Goal: Information Seeking & Learning: Learn about a topic

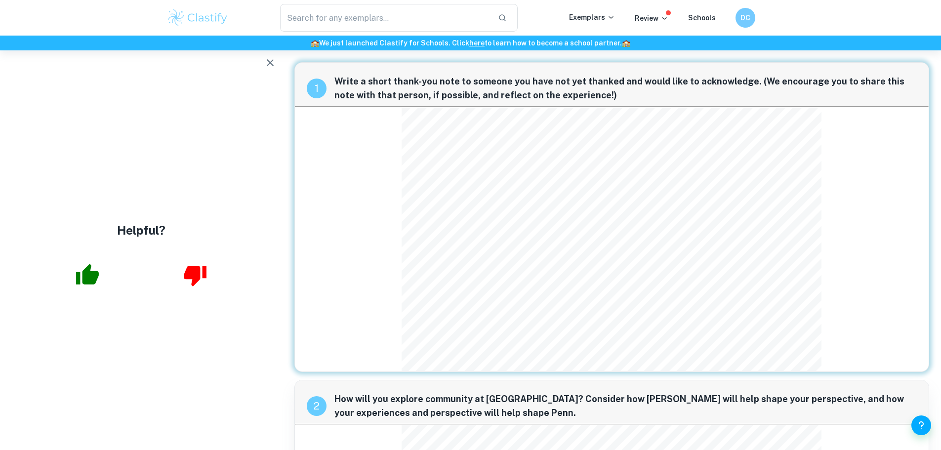
click at [272, 63] on icon "button" at bounding box center [270, 63] width 12 height 12
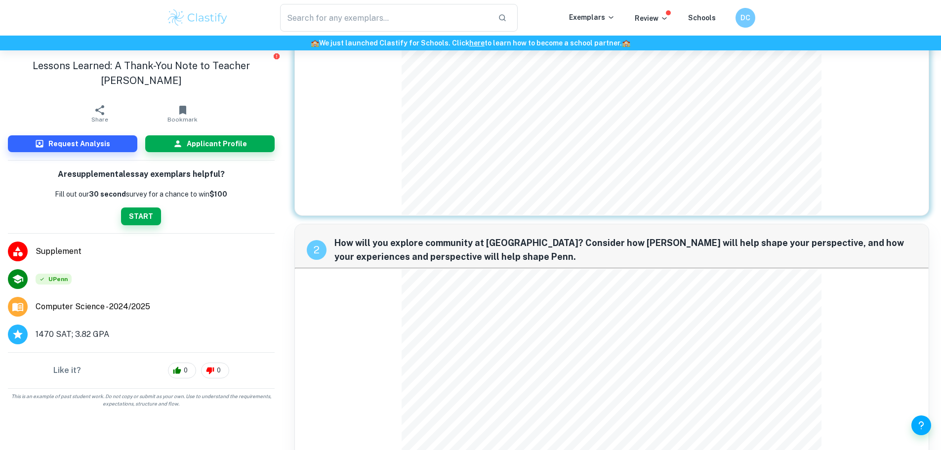
scroll to position [495, 0]
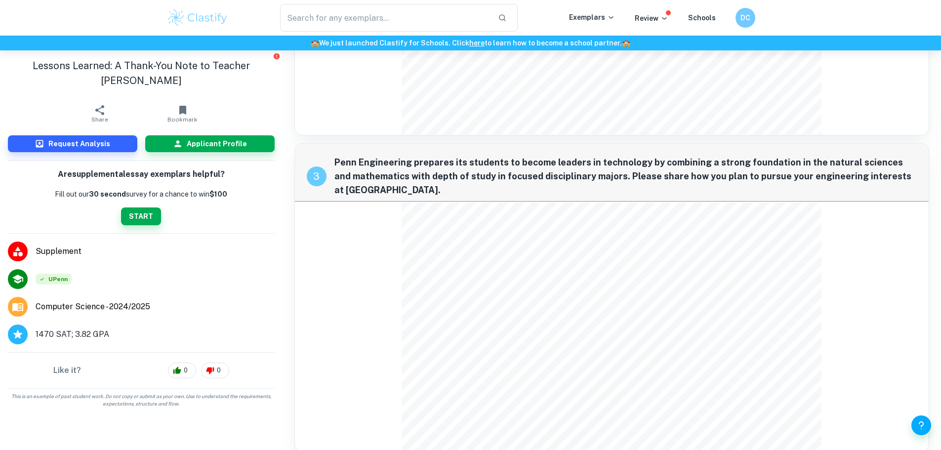
click at [219, 17] on img at bounding box center [198, 18] width 63 height 20
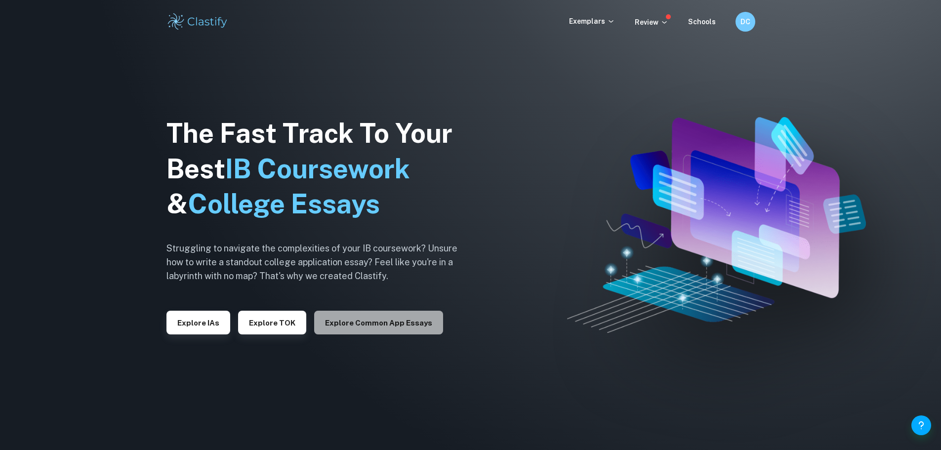
click at [379, 328] on button "Explore Common App essays" at bounding box center [378, 323] width 129 height 24
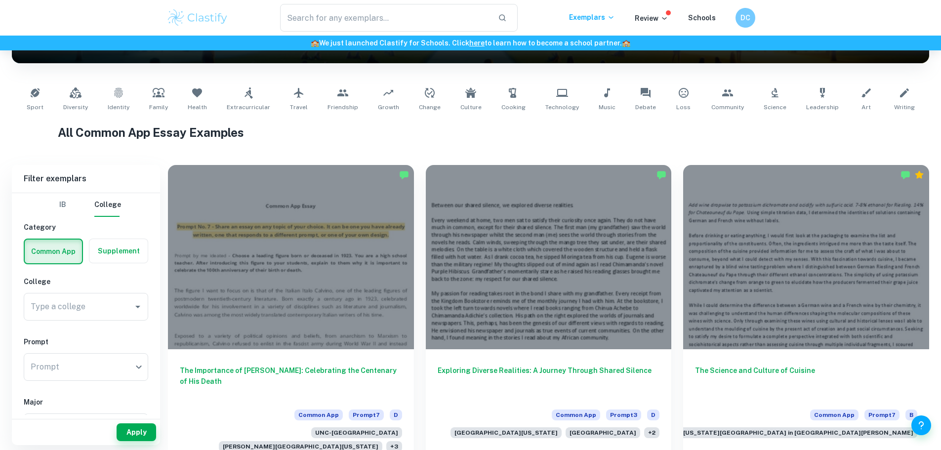
scroll to position [171, 0]
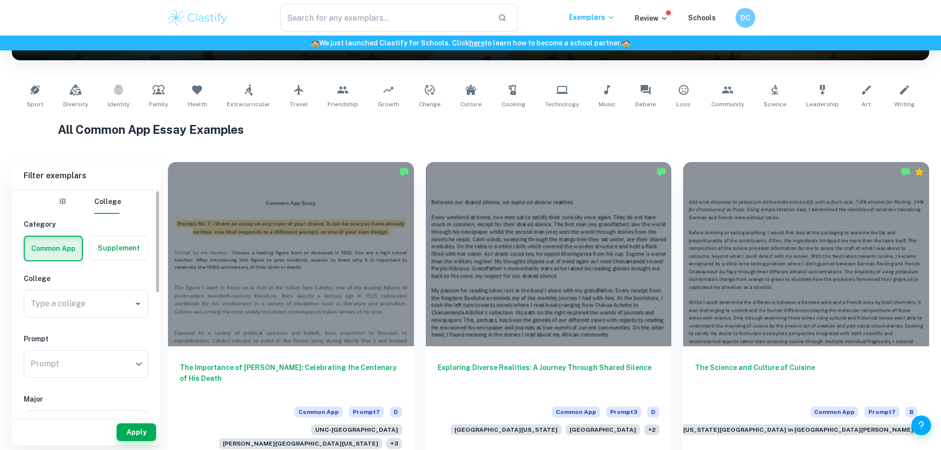
click at [121, 256] on label "button" at bounding box center [118, 248] width 58 height 24
click at [0, 0] on input "radio" at bounding box center [0, 0] width 0 height 0
click at [93, 309] on input "Type a college" at bounding box center [72, 304] width 88 height 19
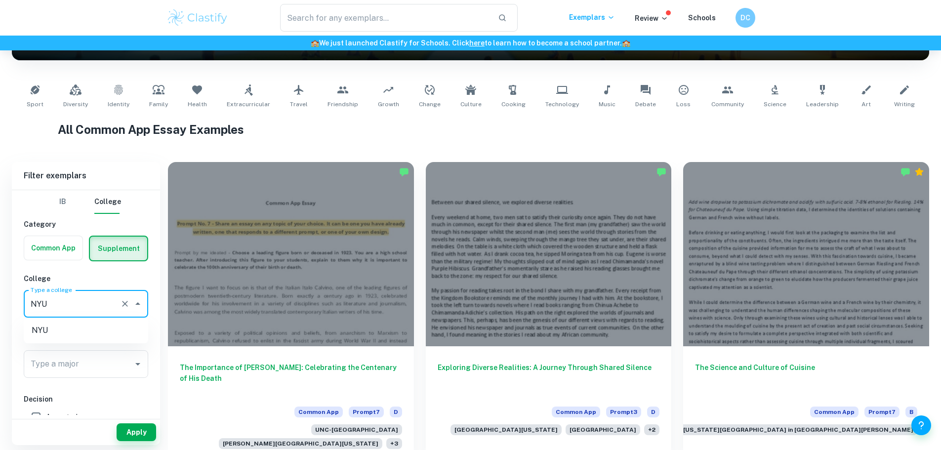
click at [61, 329] on li "NYU" at bounding box center [86, 331] width 125 height 18
type input "NYU"
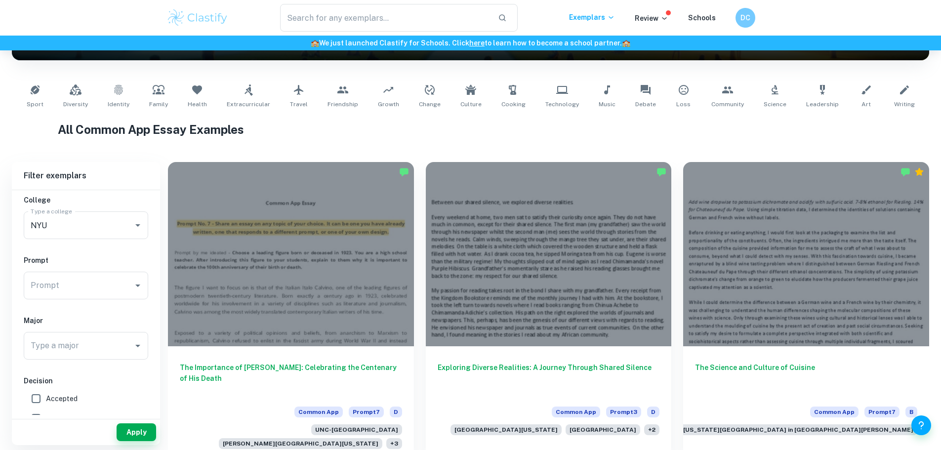
click at [40, 399] on input "Accepted" at bounding box center [36, 399] width 20 height 20
checkbox input "true"
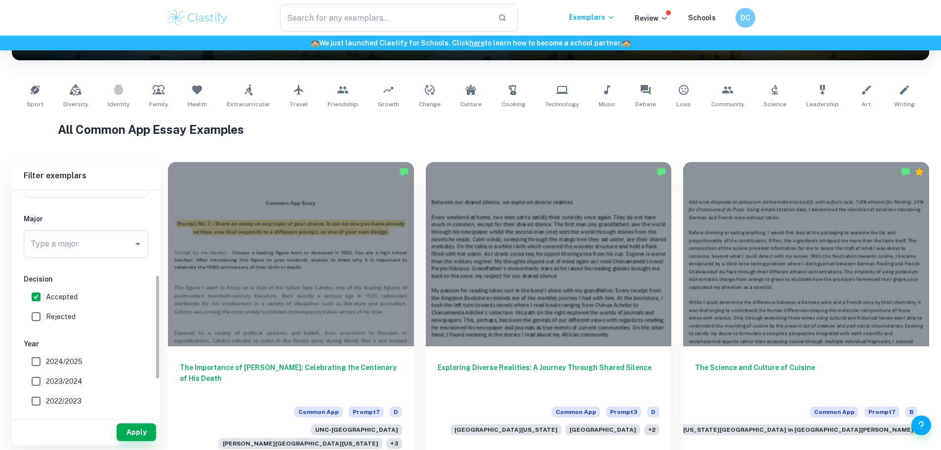
click at [44, 355] on input "2024/2025" at bounding box center [36, 362] width 20 height 20
checkbox input "true"
click at [133, 426] on button "Apply" at bounding box center [137, 433] width 40 height 18
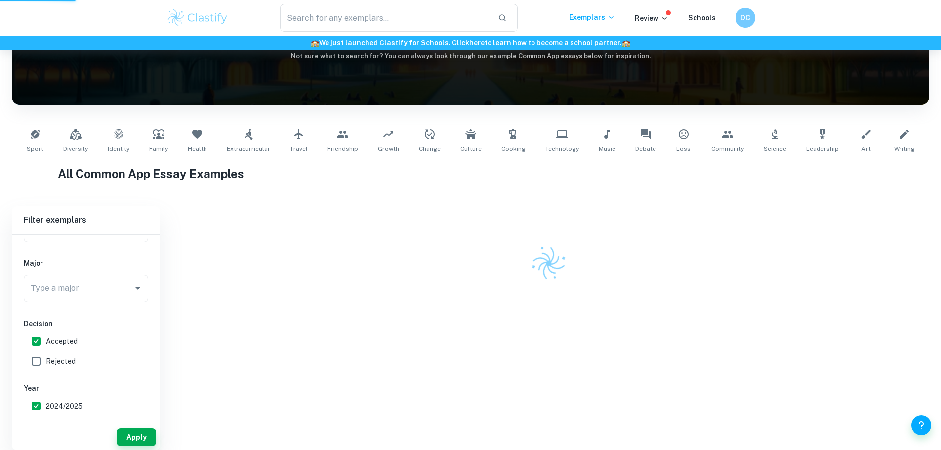
scroll to position [112, 0]
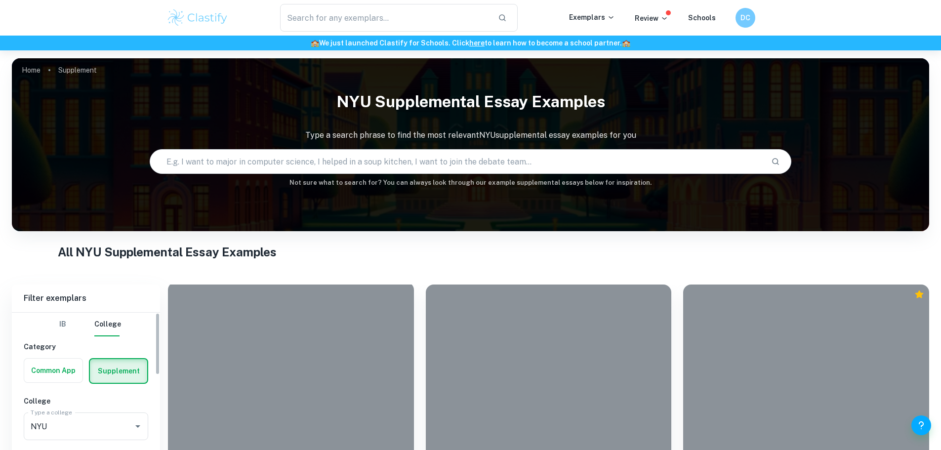
scroll to position [202, 0]
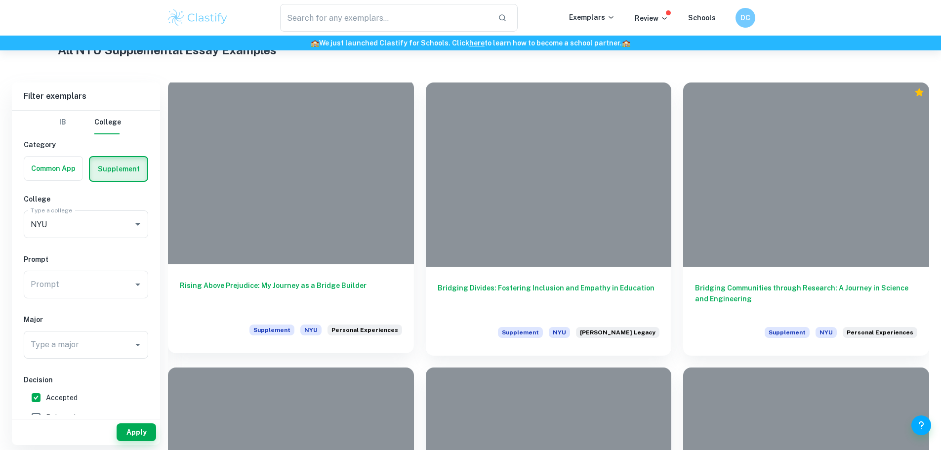
click at [285, 280] on h6 "Rising Above Prejudice: My Journey as a Bridge Builder" at bounding box center [291, 296] width 222 height 33
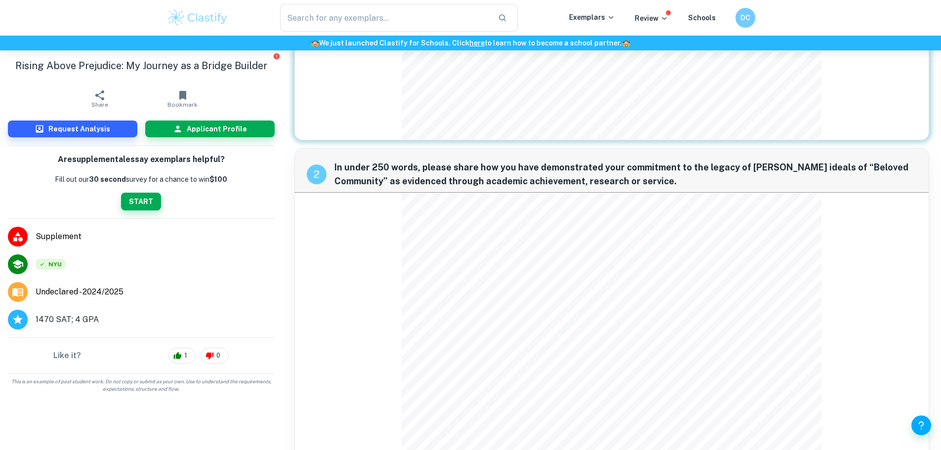
scroll to position [289, 0]
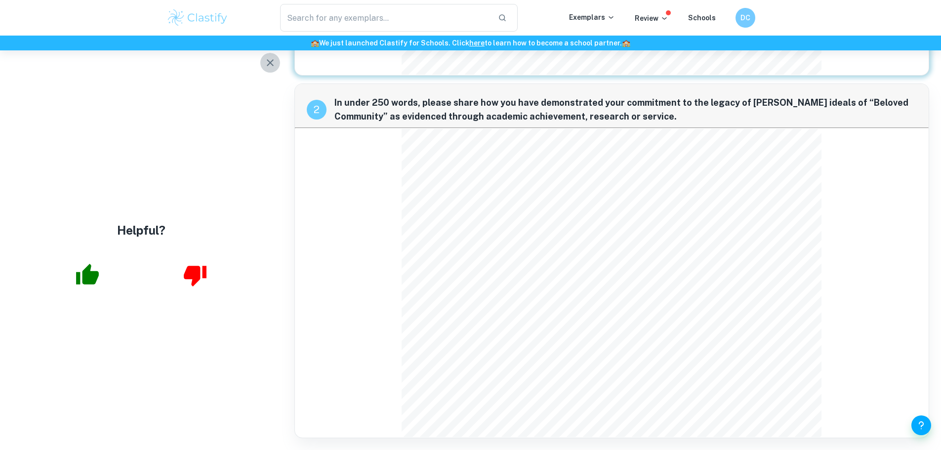
click at [277, 66] on button "button" at bounding box center [270, 63] width 20 height 20
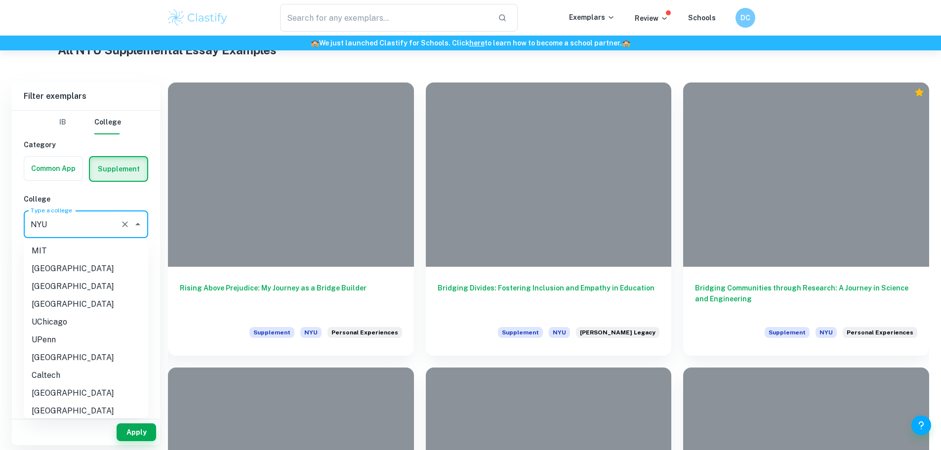
click at [97, 224] on input "NYU" at bounding box center [72, 224] width 88 height 19
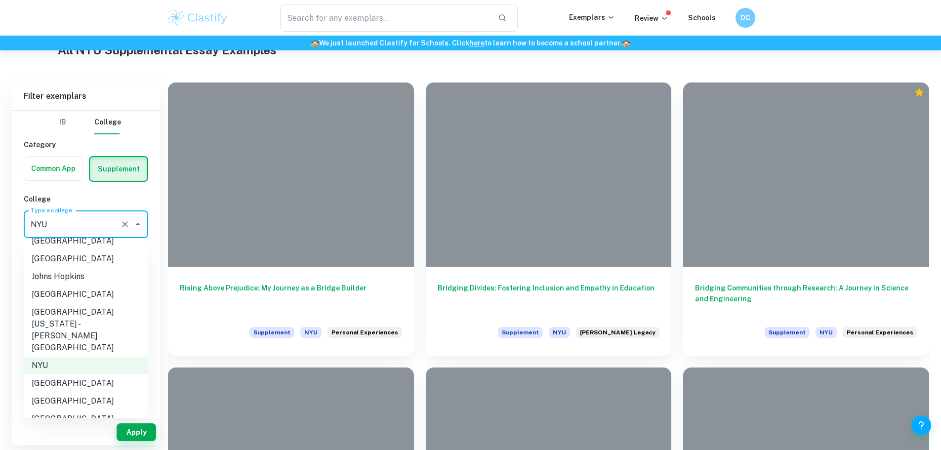
scroll to position [250, 0]
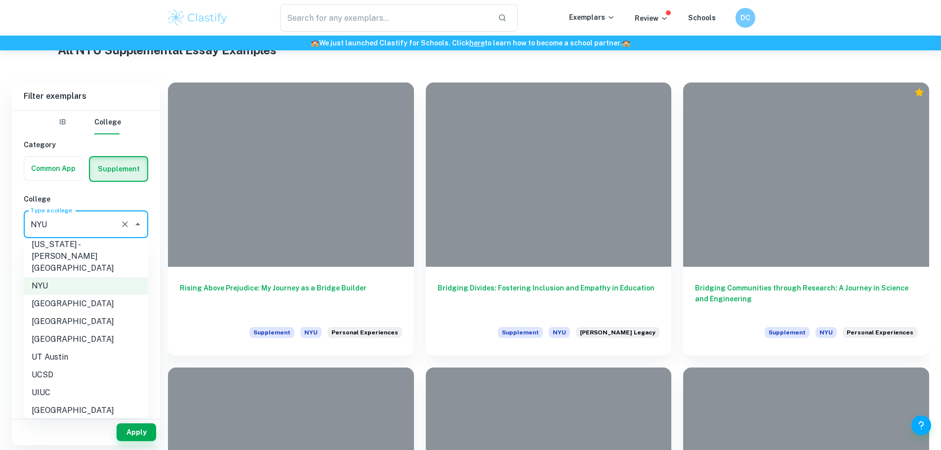
click at [84, 313] on li "[GEOGRAPHIC_DATA]" at bounding box center [86, 322] width 125 height 18
type input "[GEOGRAPHIC_DATA]"
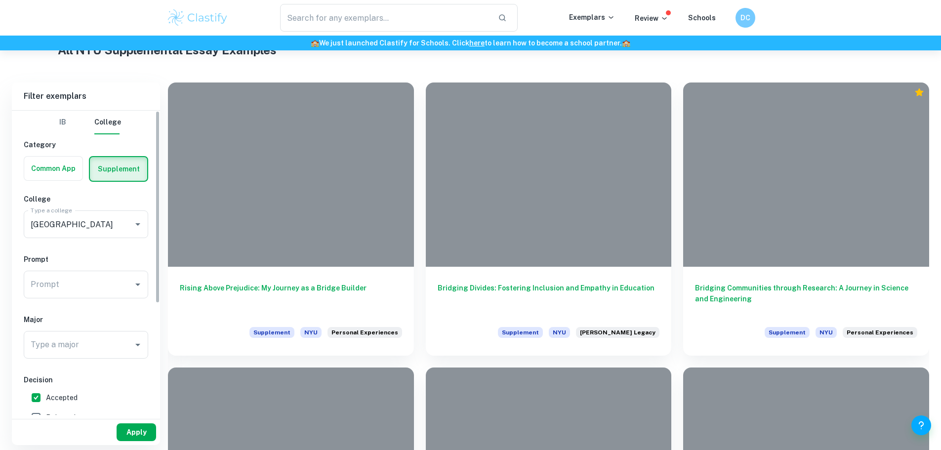
click at [147, 432] on button "Apply" at bounding box center [137, 433] width 40 height 18
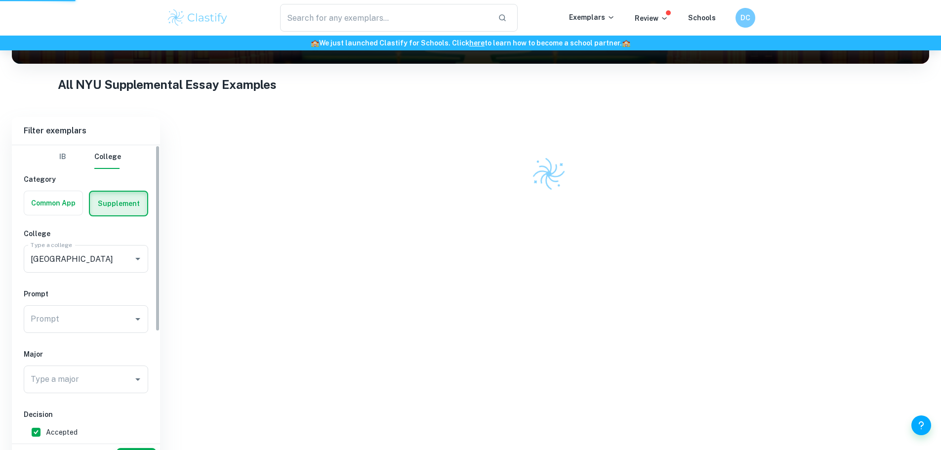
scroll to position [138, 0]
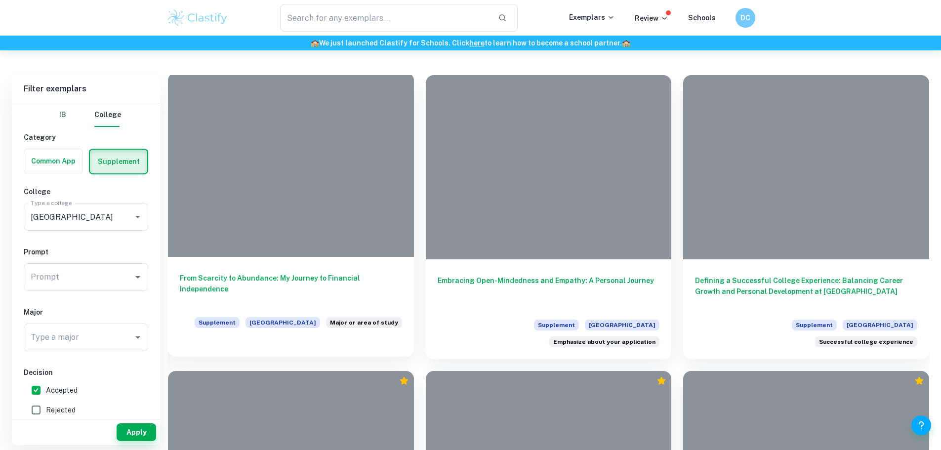
click at [260, 273] on h6 "From Scarcity to Abundance: My Journey to Financial Independence" at bounding box center [291, 289] width 222 height 33
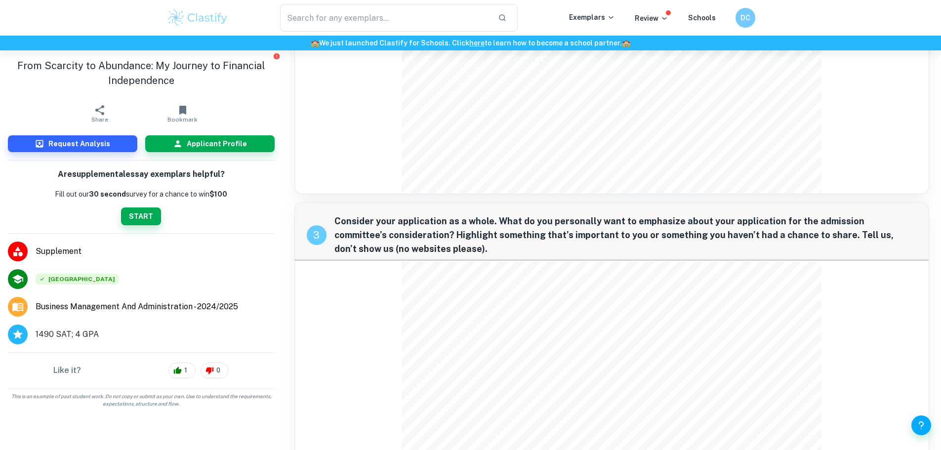
scroll to position [776, 0]
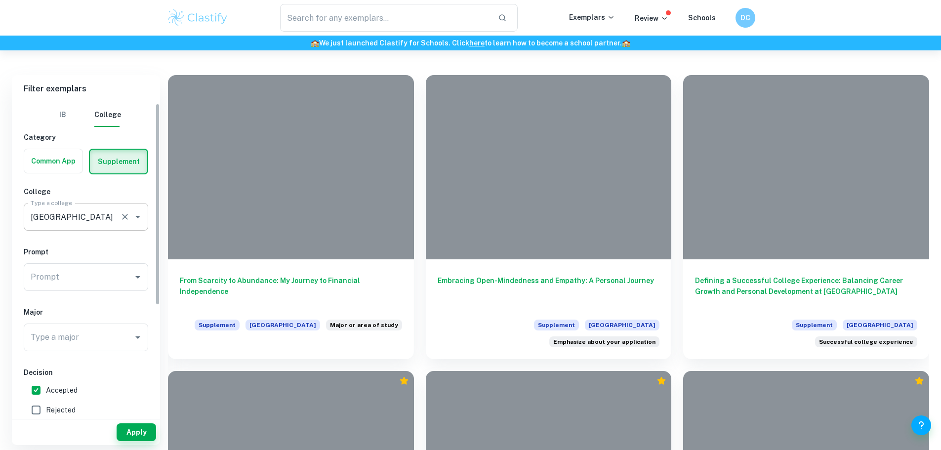
click at [75, 224] on input "[GEOGRAPHIC_DATA]" at bounding box center [72, 217] width 88 height 19
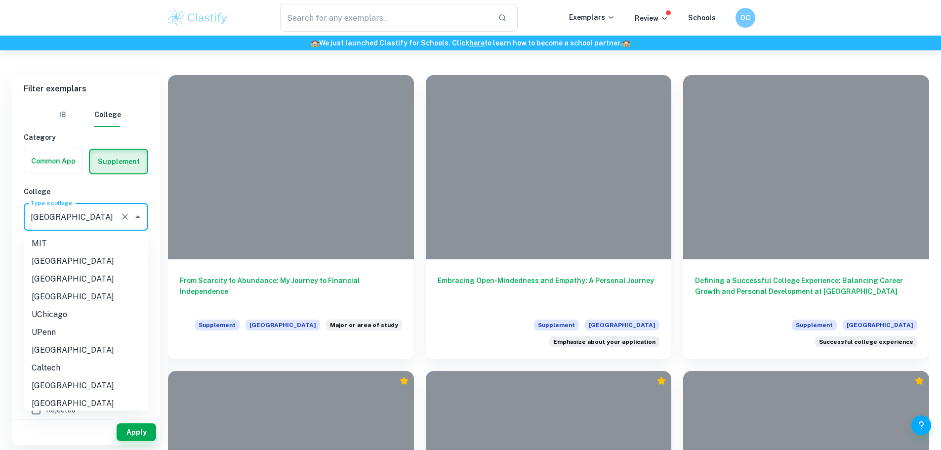
scroll to position [138, 0]
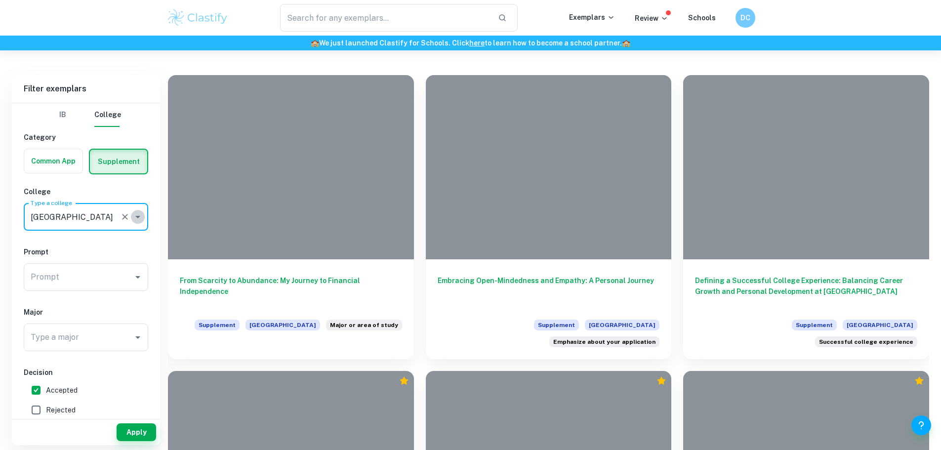
click at [138, 213] on icon "Open" at bounding box center [138, 217] width 12 height 12
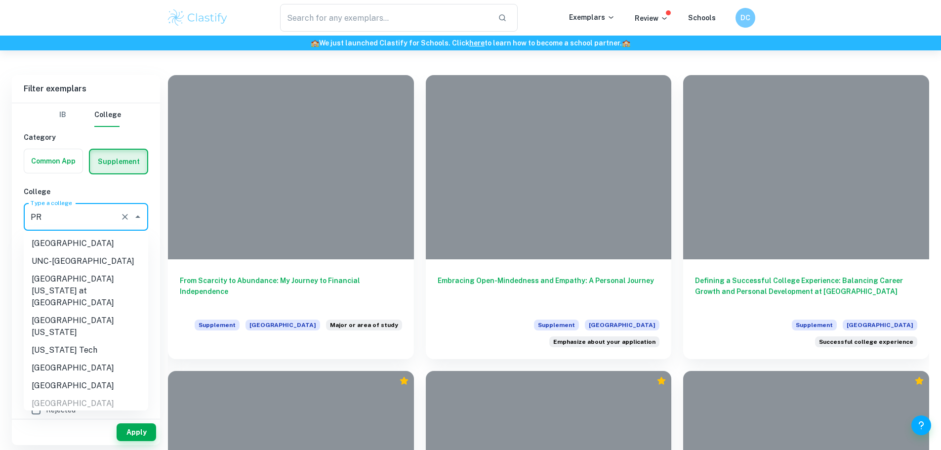
scroll to position [0, 0]
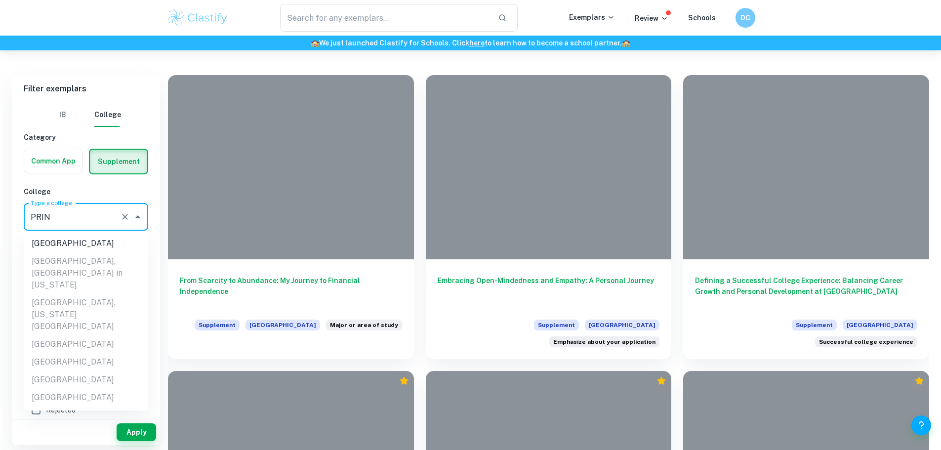
click at [77, 240] on li "[GEOGRAPHIC_DATA]" at bounding box center [86, 244] width 125 height 18
type input "[GEOGRAPHIC_DATA]"
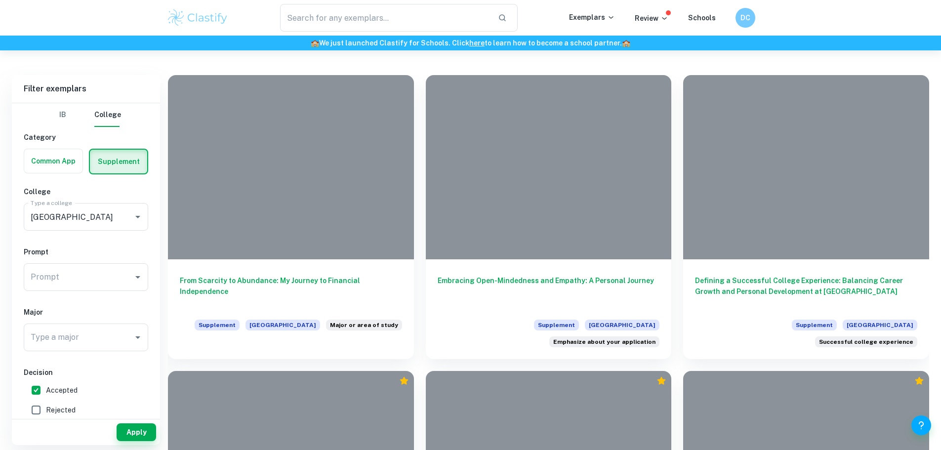
click at [94, 298] on div "IB College Category Common App Supplement College Type a college [GEOGRAPHIC_DA…" at bounding box center [86, 343] width 148 height 480
click at [92, 284] on input "Prompt" at bounding box center [78, 277] width 101 height 19
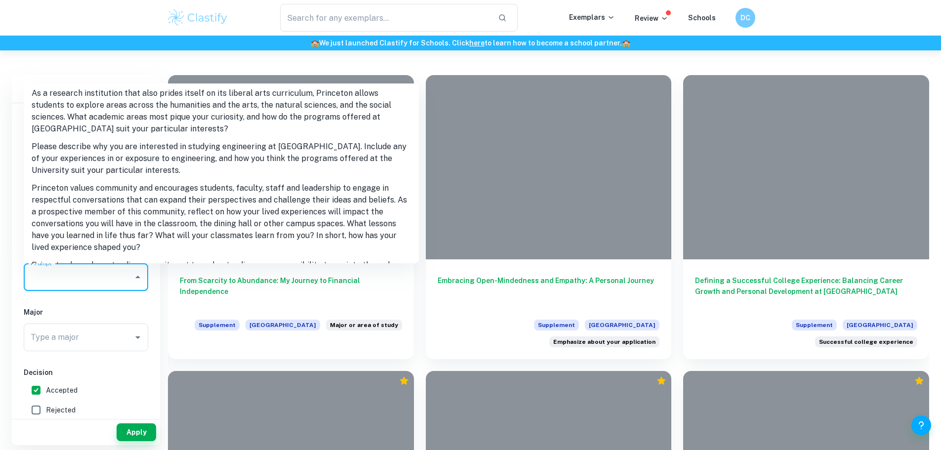
scroll to position [181, 0]
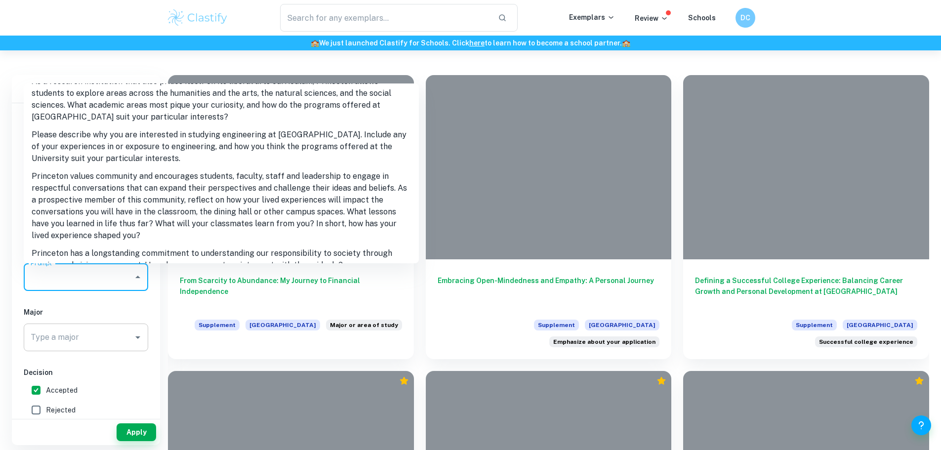
click at [107, 337] on input "Type a major" at bounding box center [78, 337] width 101 height 19
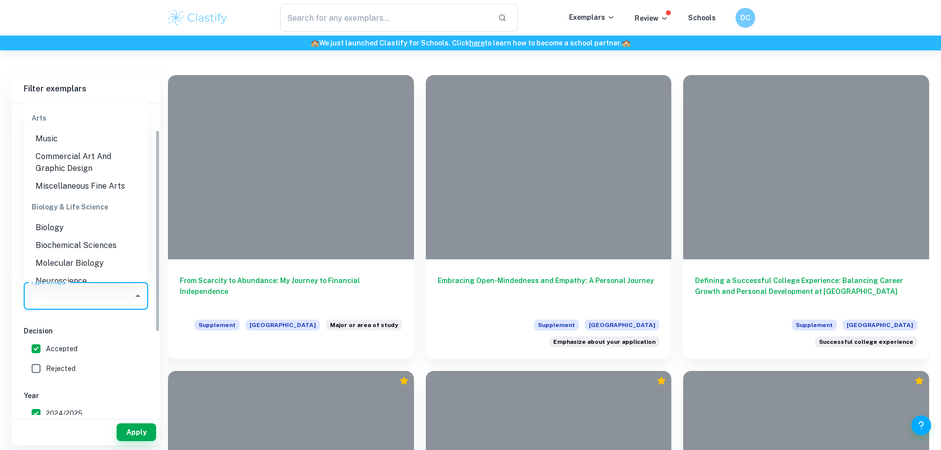
click at [140, 341] on label "Accepted" at bounding box center [83, 349] width 114 height 20
click at [46, 341] on input "Accepted" at bounding box center [36, 349] width 20 height 20
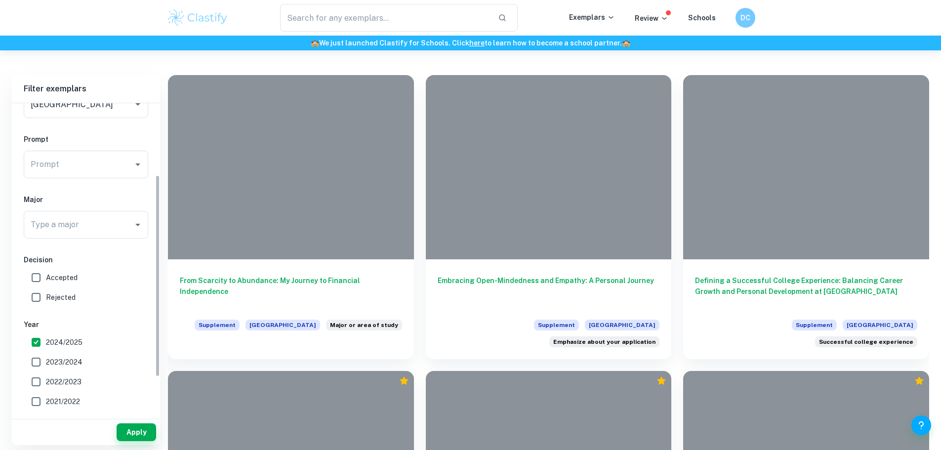
scroll to position [113, 0]
click at [65, 276] on span "Accepted" at bounding box center [62, 277] width 32 height 11
click at [46, 276] on input "Accepted" at bounding box center [36, 277] width 20 height 20
checkbox input "true"
click at [137, 432] on button "Apply" at bounding box center [137, 433] width 40 height 18
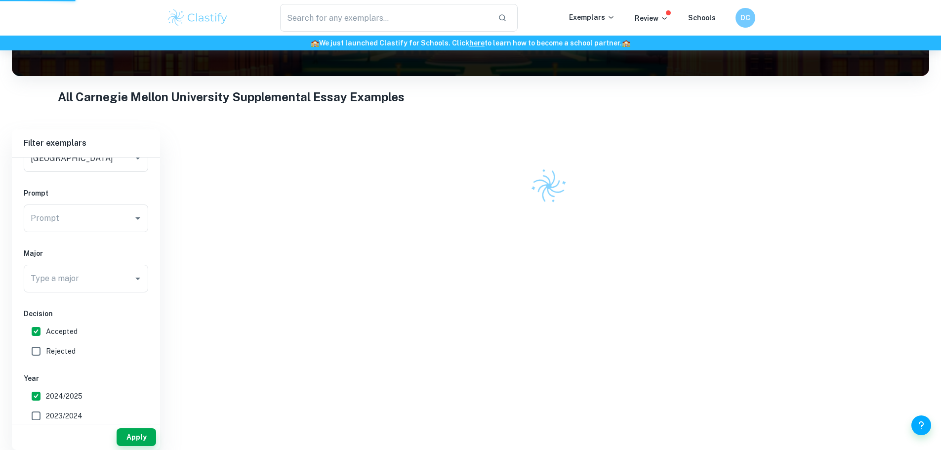
scroll to position [111, 0]
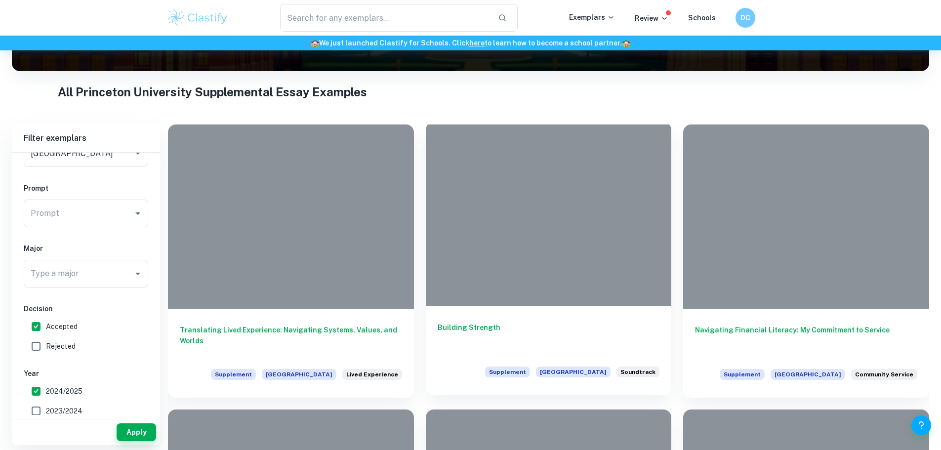
click at [490, 306] on div "Building Strength Supplement Princeton University Soundtrack" at bounding box center [549, 350] width 246 height 89
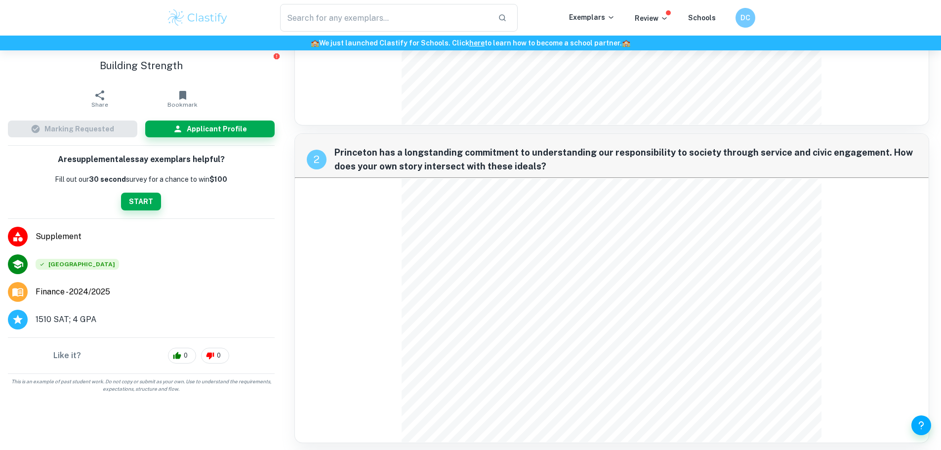
scroll to position [420, 0]
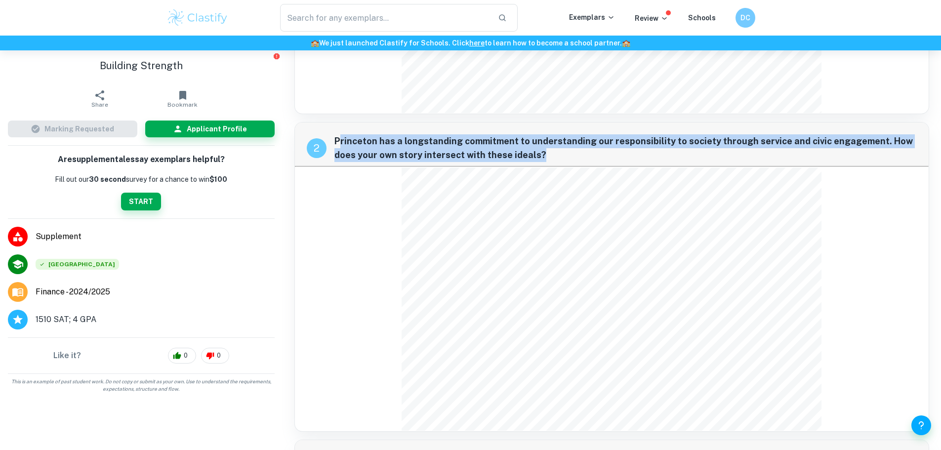
drag, startPoint x: 520, startPoint y: 150, endPoint x: 338, endPoint y: 145, distance: 181.9
click at [338, 145] on span "Princeton has a longstanding commitment to understanding our responsibility to …" at bounding box center [626, 148] width 583 height 28
